Goal: Check status

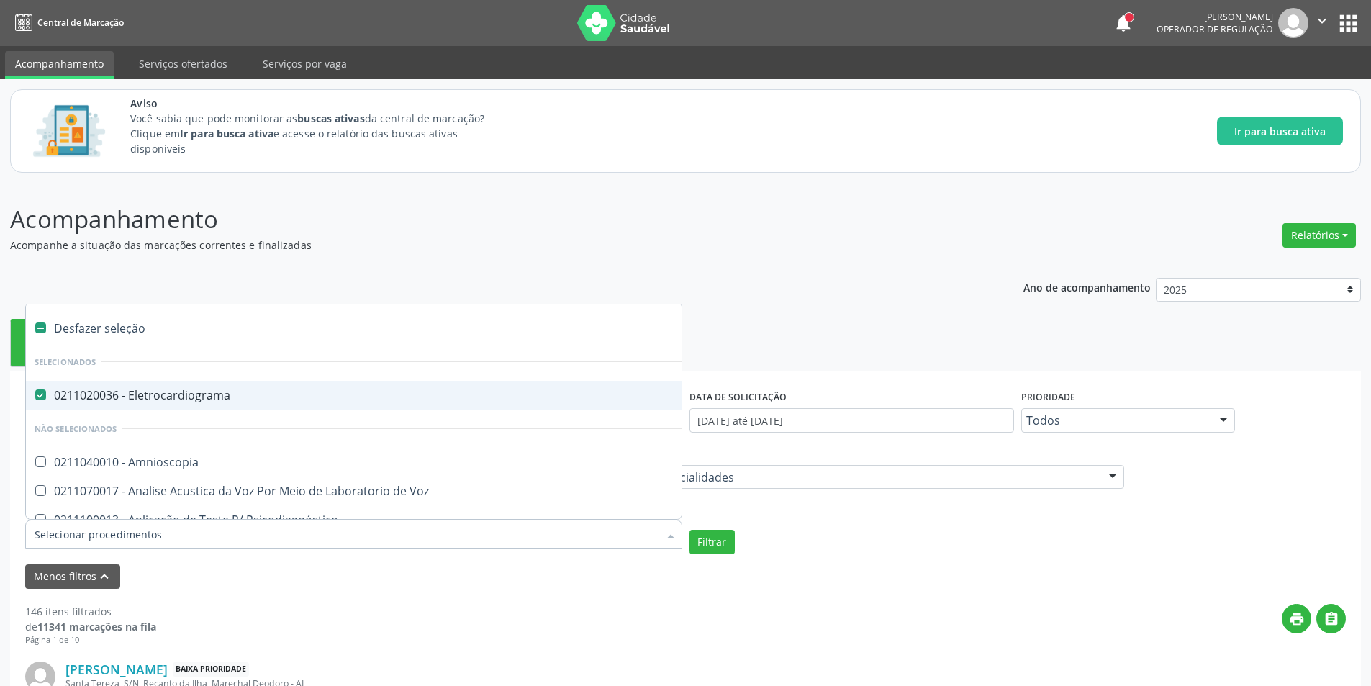
click at [38, 394] on Eletrocardiograma at bounding box center [40, 394] width 11 height 11
click at [35, 394] on Eletrocardiograma "checkbox" at bounding box center [30, 394] width 9 height 9
checkbox Eletrocardiograma "false"
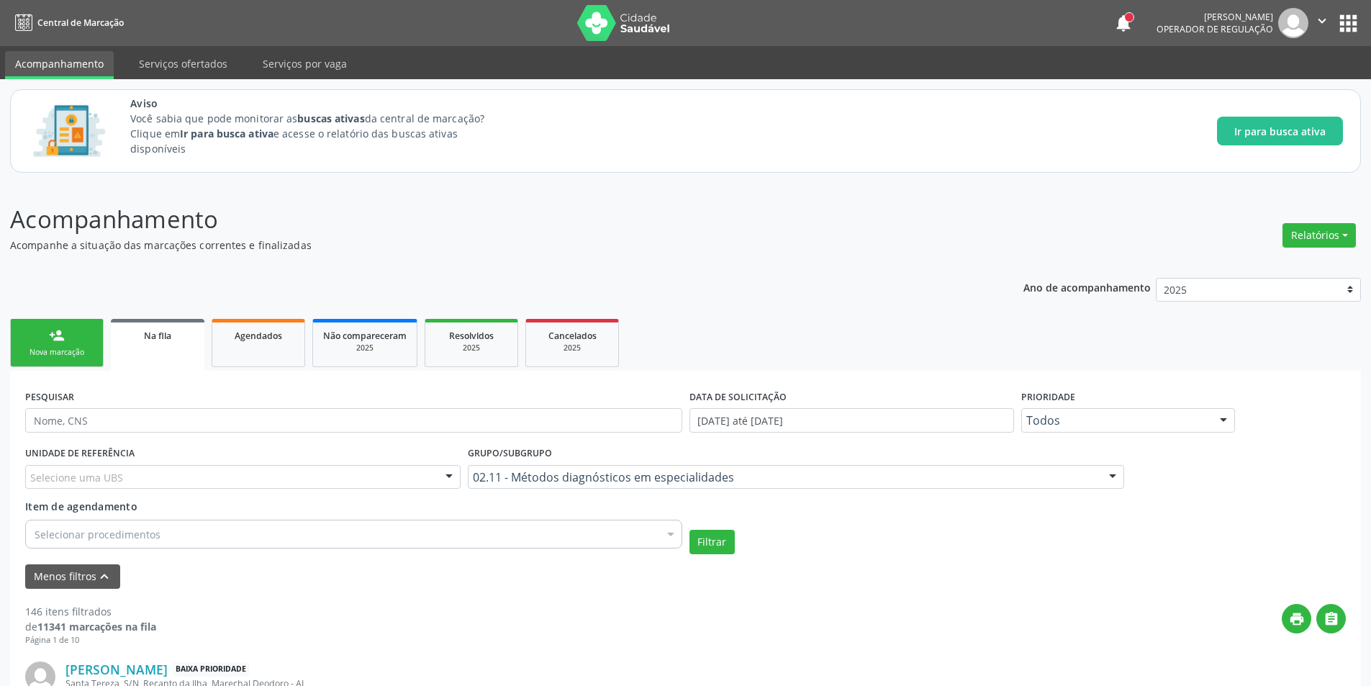
click at [980, 521] on div "UNIDADE DE REFERÊNCIA Selecione uma UBS Todas as UBS Unidade de Saude da Famili…" at bounding box center [686, 499] width 1328 height 112
paste input "705104810623240"
type input "705104810623240"
click at [715, 552] on button "Filtrar" at bounding box center [712, 542] width 45 height 24
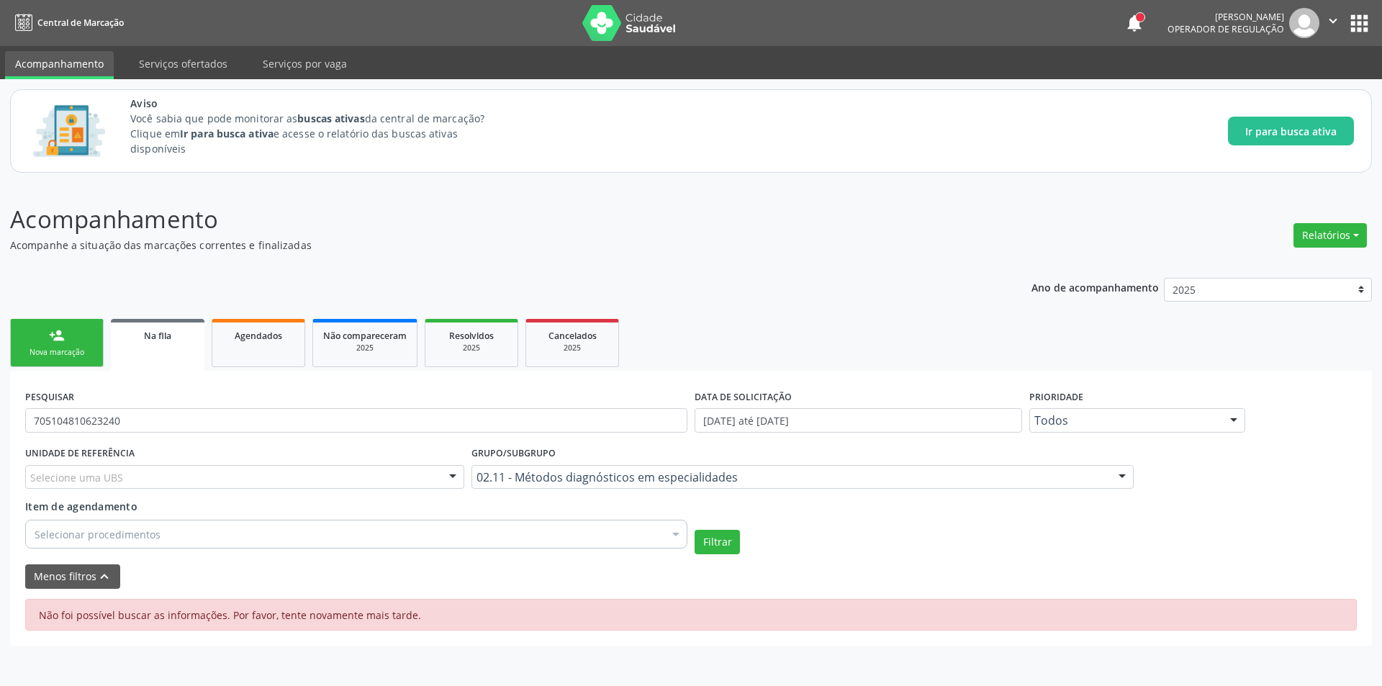
click at [1365, 31] on button "apps" at bounding box center [1359, 23] width 25 height 25
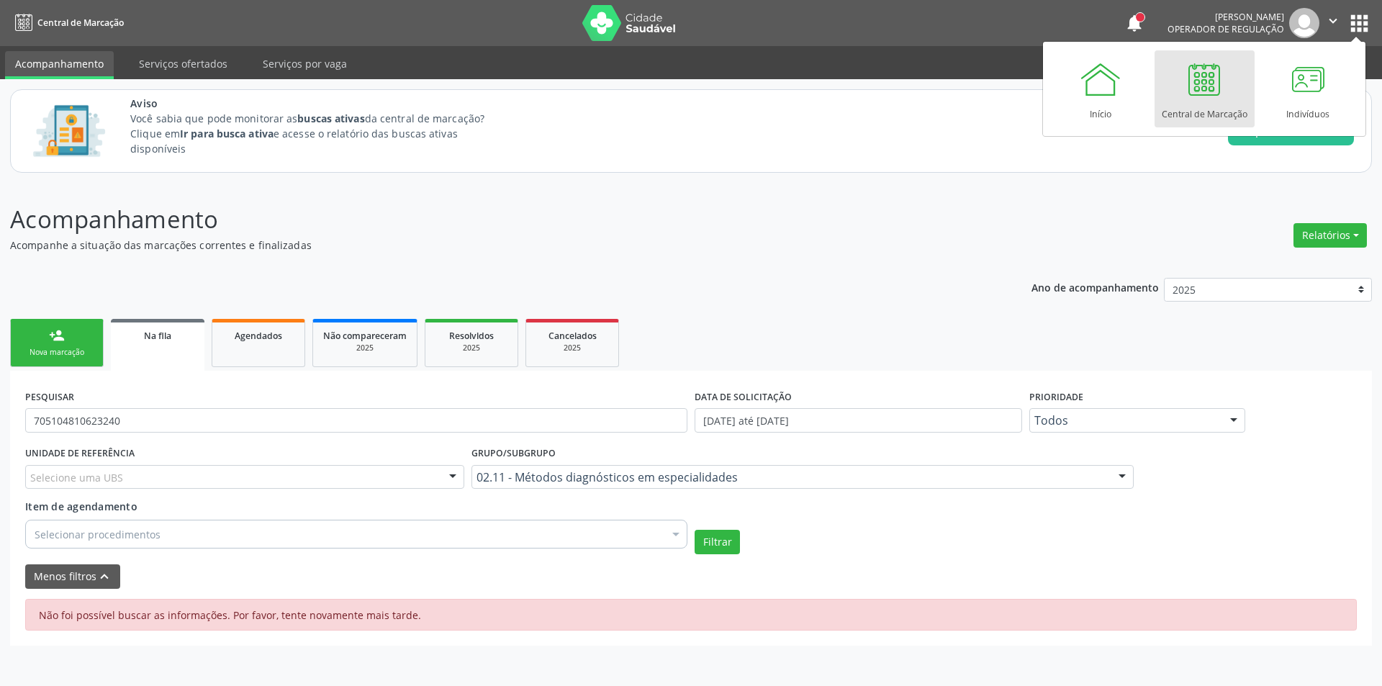
click at [1210, 76] on div at bounding box center [1204, 79] width 43 height 43
